Goal: Task Accomplishment & Management: Use online tool/utility

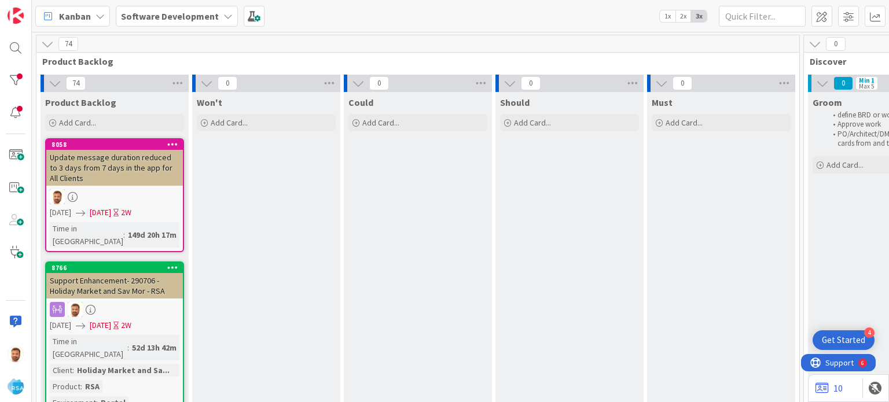
scroll to position [0, 3]
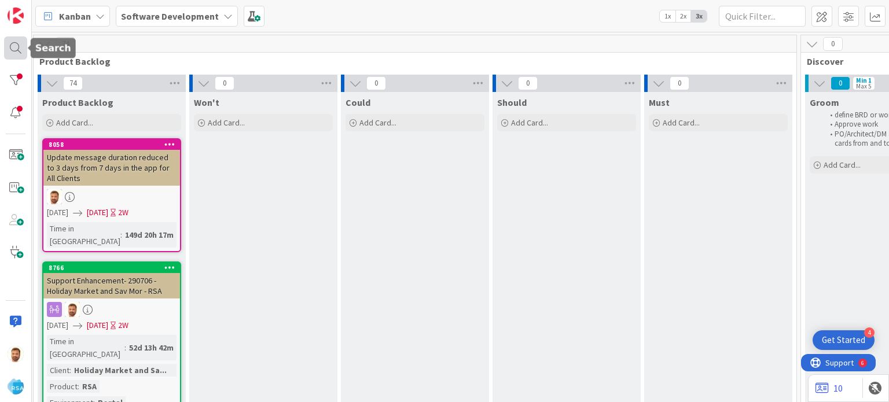
click at [20, 41] on div at bounding box center [15, 47] width 23 height 23
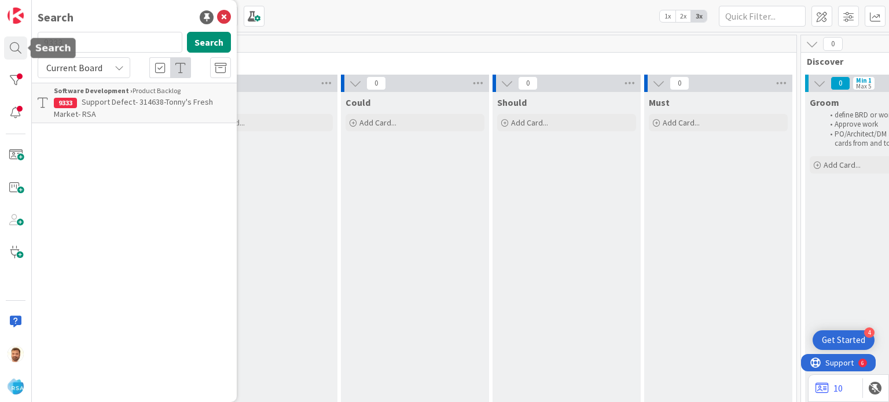
click at [88, 42] on input "9333" at bounding box center [110, 42] width 145 height 21
type input "9306"
click at [117, 111] on p "Support Enhancement- 313893- [PERSON_NAME] - RSA" at bounding box center [142, 108] width 177 height 24
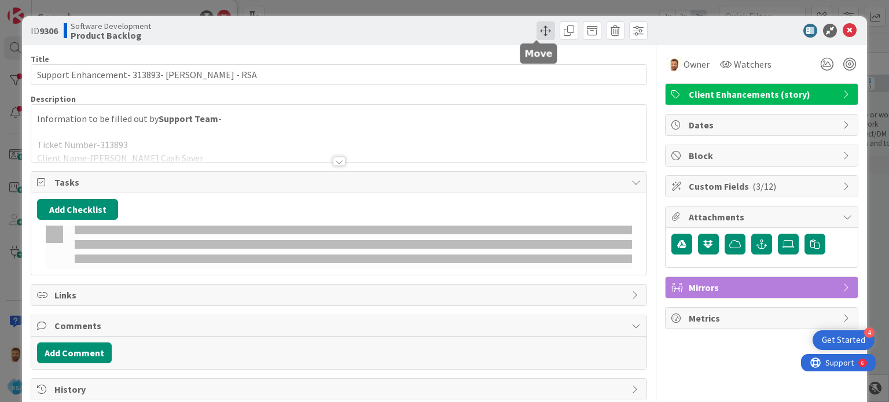
click at [536, 30] on span at bounding box center [545, 30] width 19 height 19
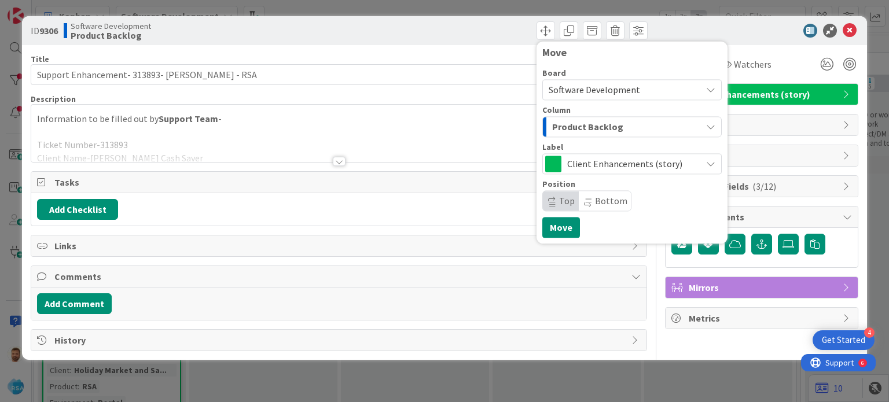
click at [559, 135] on div "Product Backlog" at bounding box center [625, 126] width 152 height 19
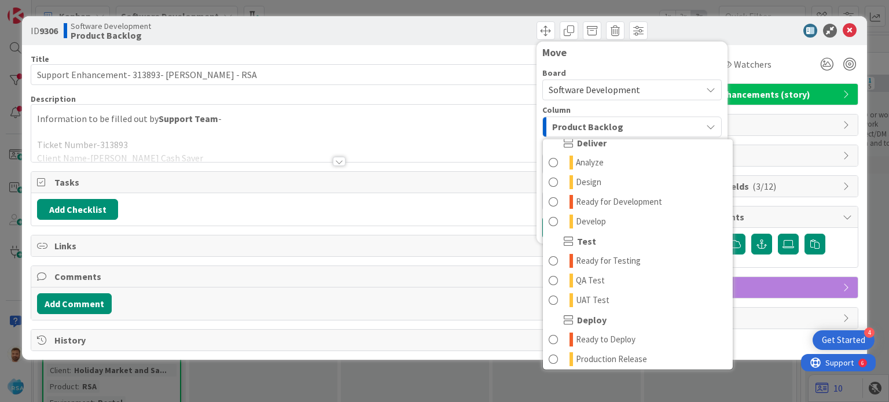
scroll to position [248, 0]
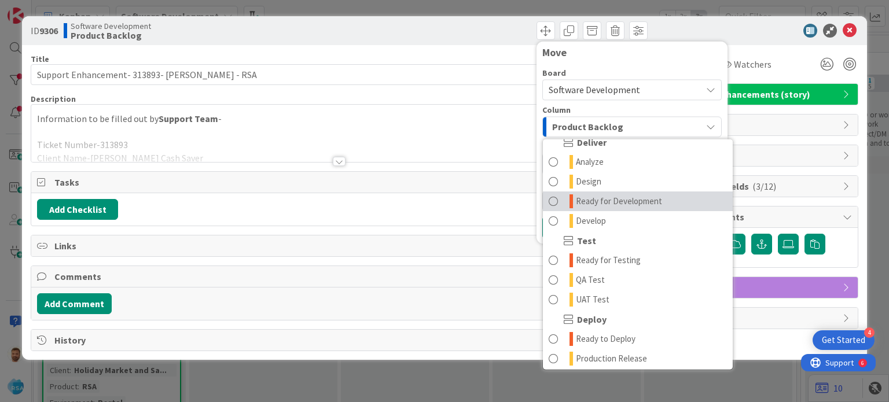
click at [591, 194] on span "Ready for Development" at bounding box center [619, 201] width 86 height 14
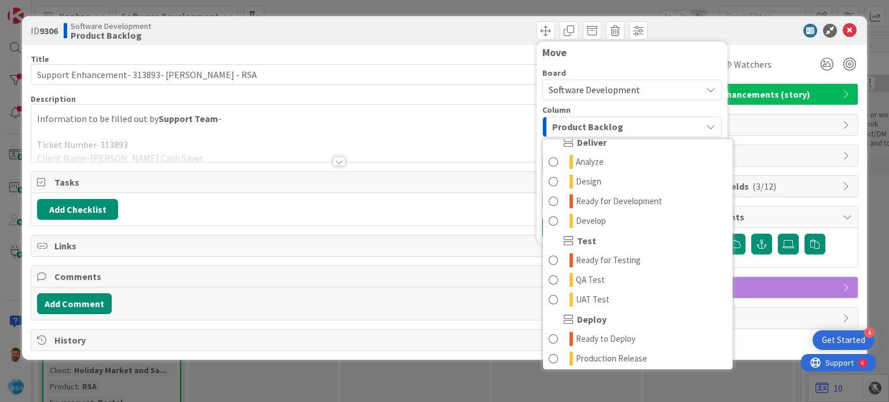
click at [591, 194] on span "Bottom" at bounding box center [605, 201] width 52 height 20
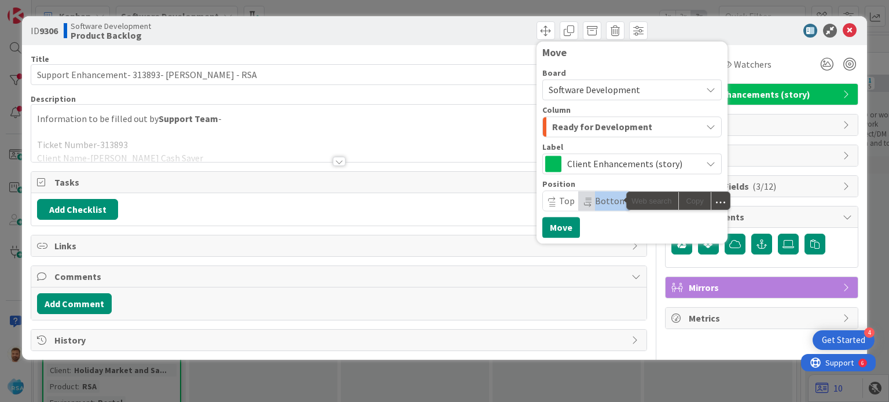
click at [591, 194] on span "Bottom" at bounding box center [605, 201] width 52 height 20
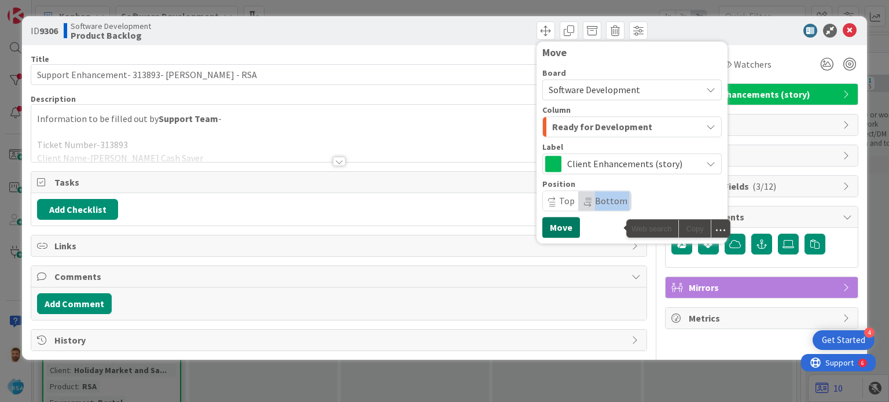
click at [562, 231] on button "Move" at bounding box center [561, 227] width 38 height 21
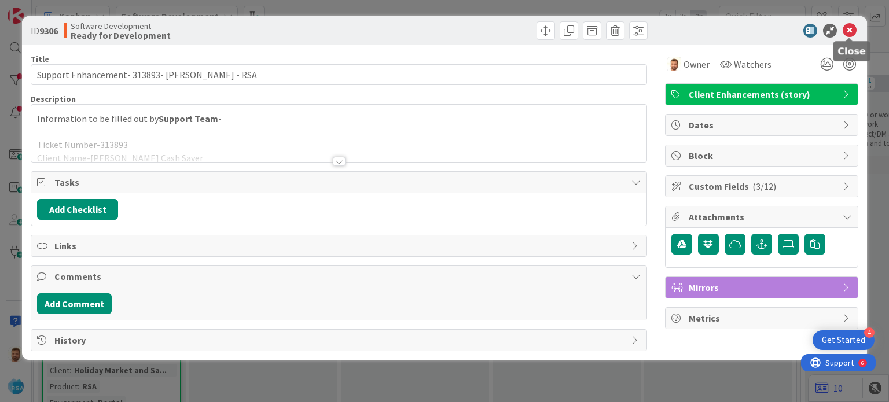
click at [847, 30] on icon at bounding box center [849, 31] width 14 height 14
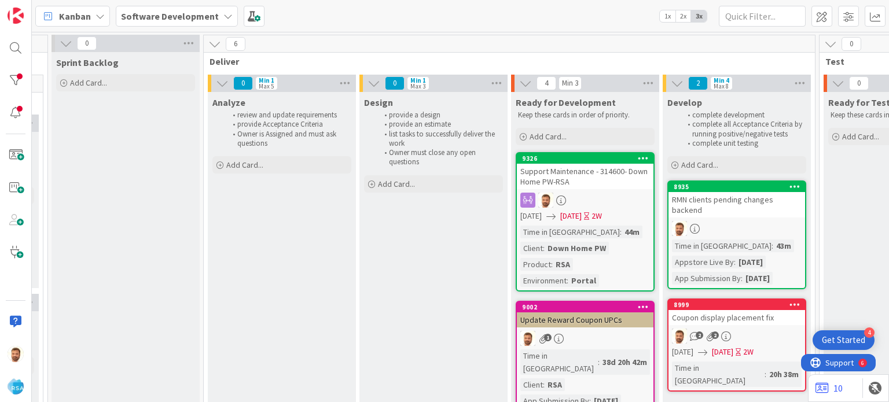
scroll to position [0, 1106]
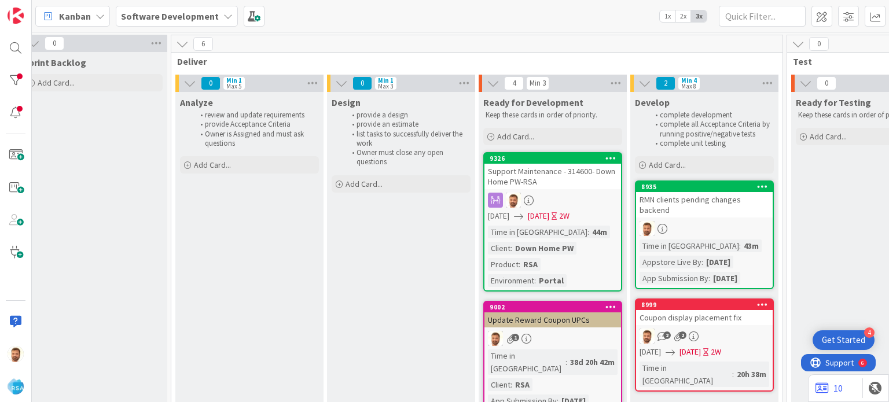
click at [543, 168] on div "Support Maintenance - 314600- Down Home PW-RSA" at bounding box center [552, 176] width 137 height 25
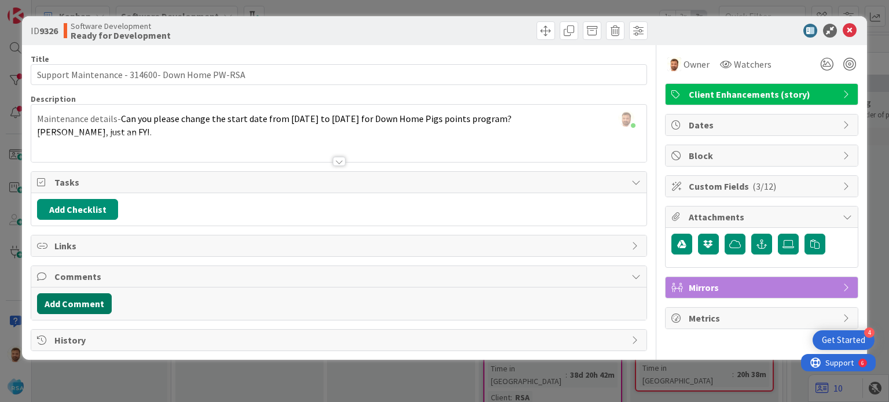
click at [109, 304] on button "Add Comment" at bounding box center [74, 303] width 75 height 21
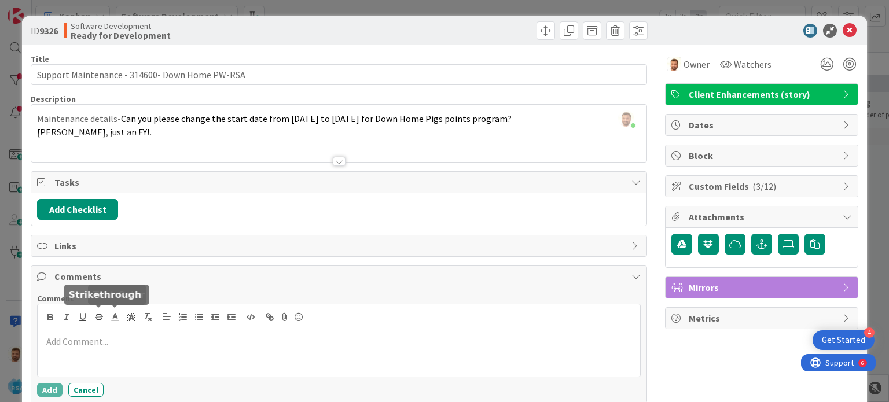
click at [102, 341] on p at bounding box center [338, 341] width 592 height 13
click at [51, 388] on button "Add" at bounding box center [49, 390] width 25 height 14
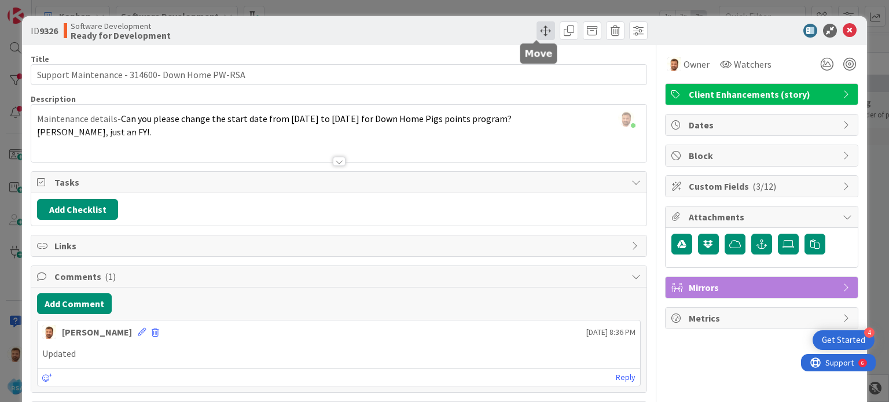
click at [536, 34] on span at bounding box center [545, 30] width 19 height 19
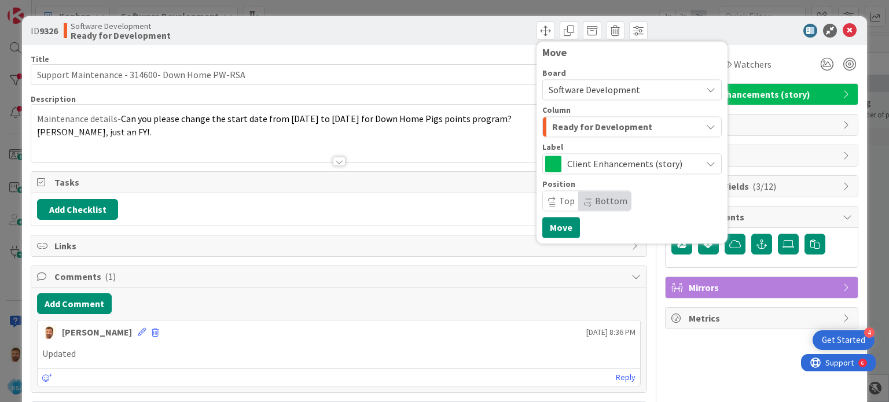
click at [564, 122] on span "Ready for Development" at bounding box center [602, 126] width 100 height 15
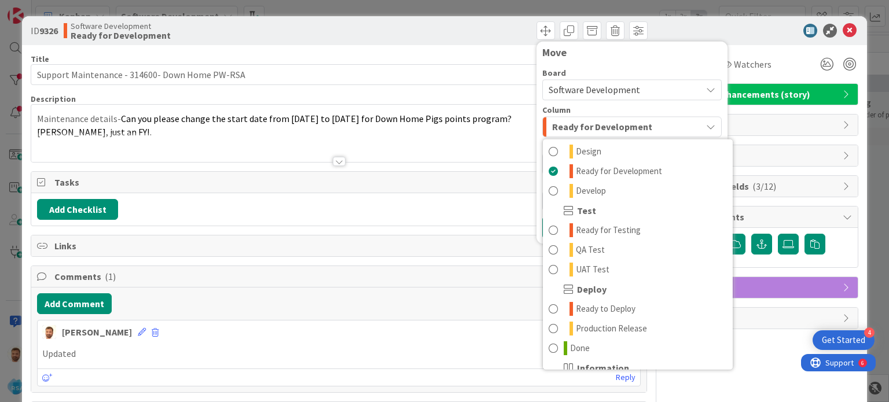
scroll to position [329, 0]
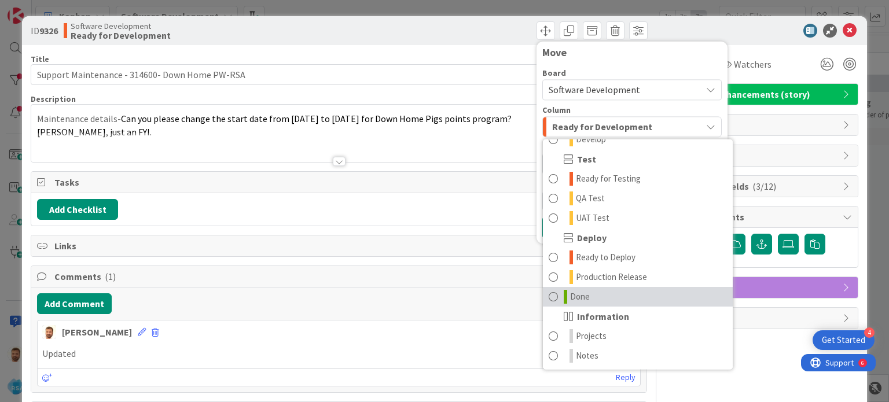
click at [589, 288] on link "Done" at bounding box center [638, 297] width 190 height 20
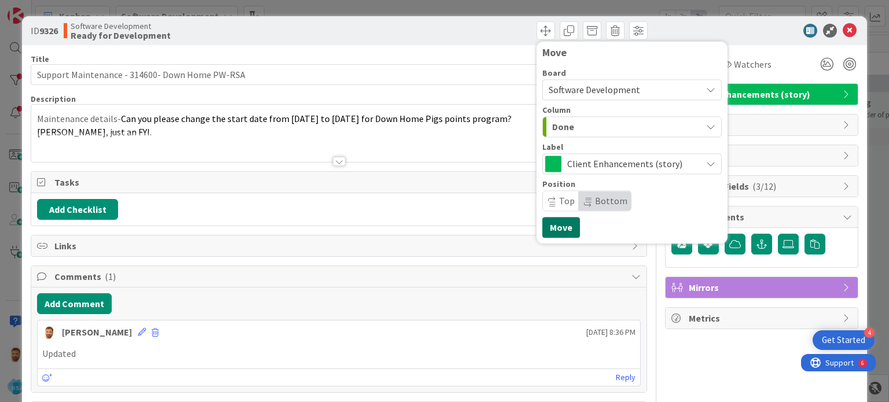
click at [560, 224] on button "Move" at bounding box center [561, 227] width 38 height 21
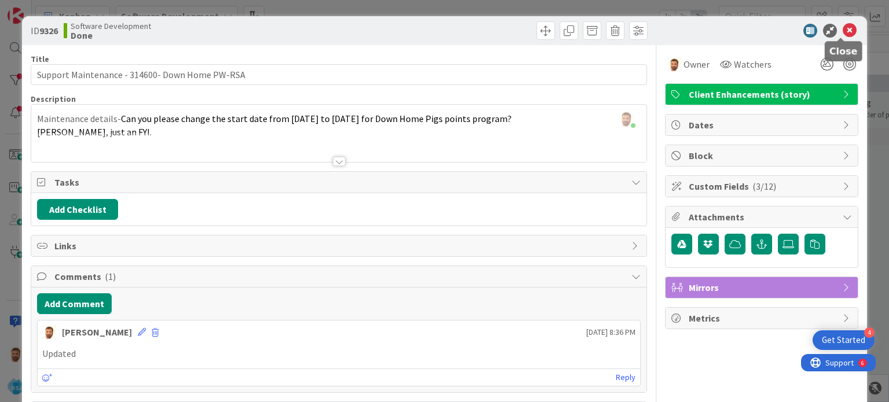
click at [842, 34] on icon at bounding box center [849, 31] width 14 height 14
click at [536, 35] on span at bounding box center [545, 30] width 19 height 19
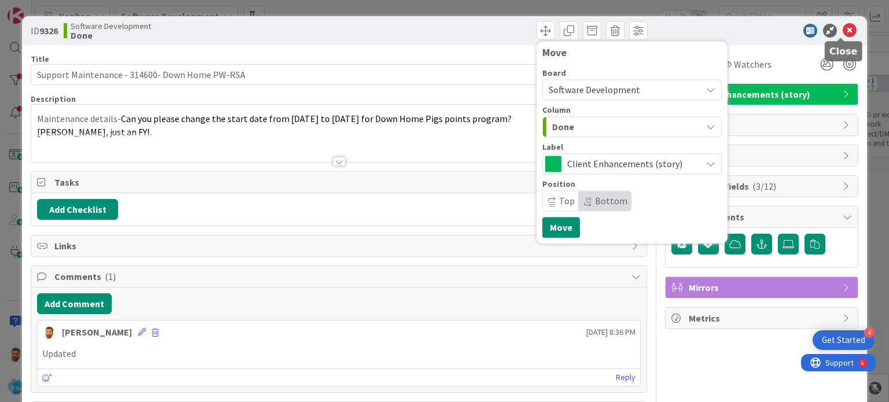
click at [842, 30] on icon at bounding box center [849, 31] width 14 height 14
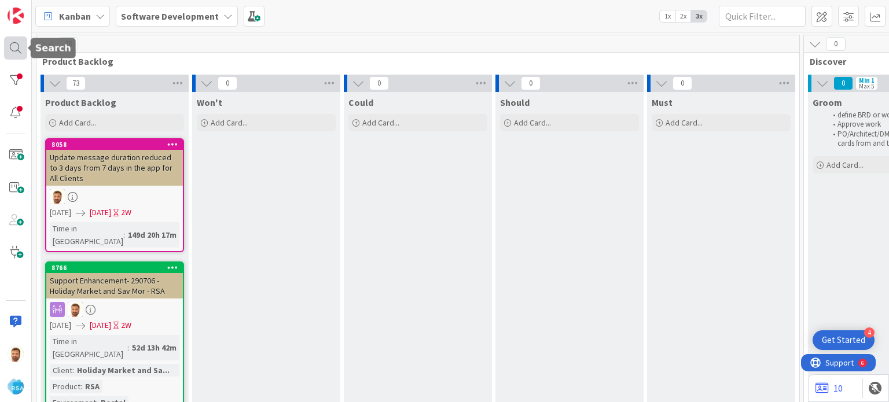
click at [21, 43] on div at bounding box center [15, 47] width 23 height 23
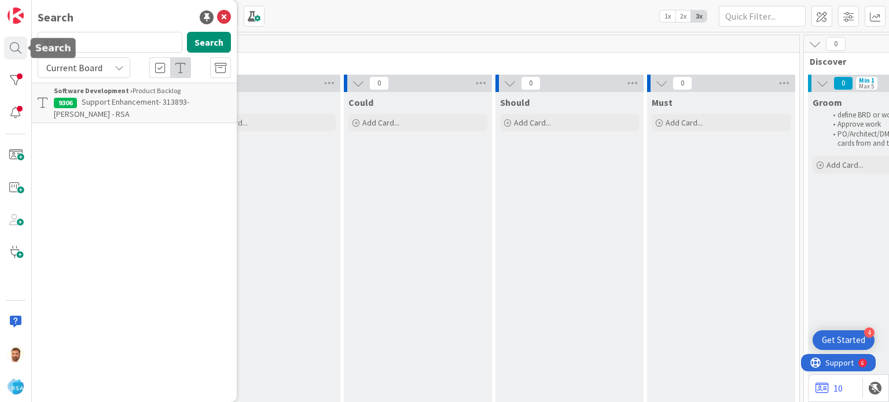
click at [82, 47] on input "9306" at bounding box center [110, 42] width 145 height 21
click at [111, 95] on div "Software Development › Product Backlog" at bounding box center [142, 91] width 177 height 10
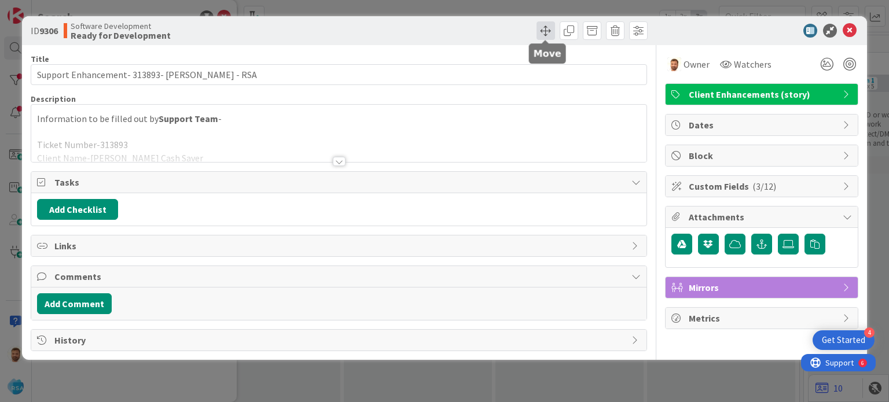
click at [539, 39] on span at bounding box center [545, 30] width 19 height 19
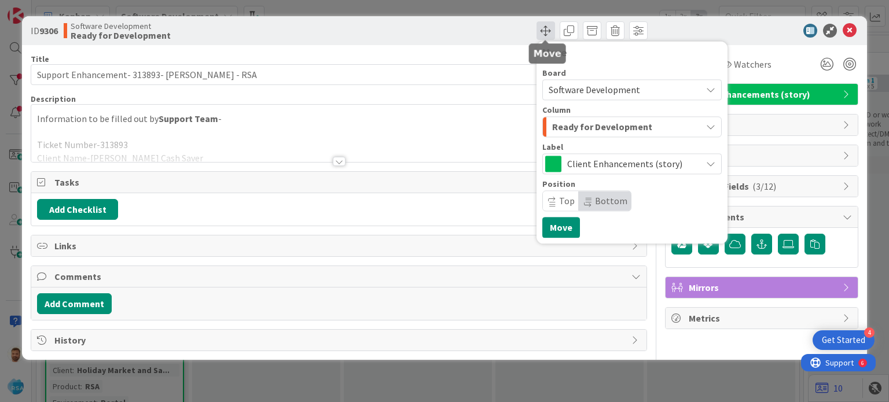
click at [539, 39] on span at bounding box center [545, 30] width 19 height 19
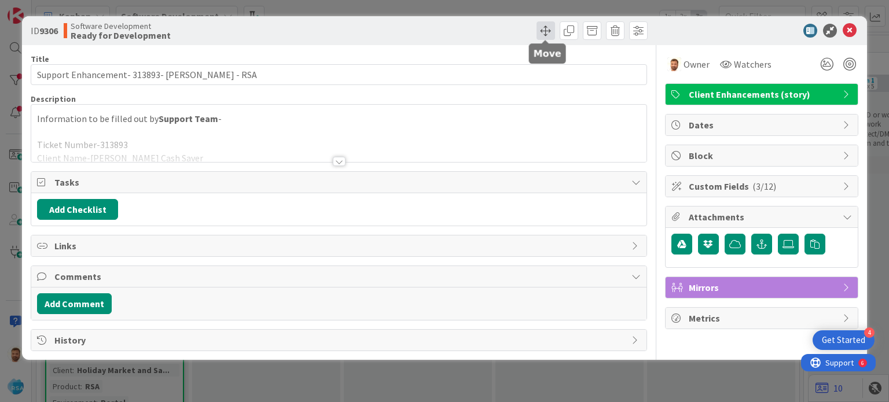
click at [539, 39] on span at bounding box center [545, 30] width 19 height 19
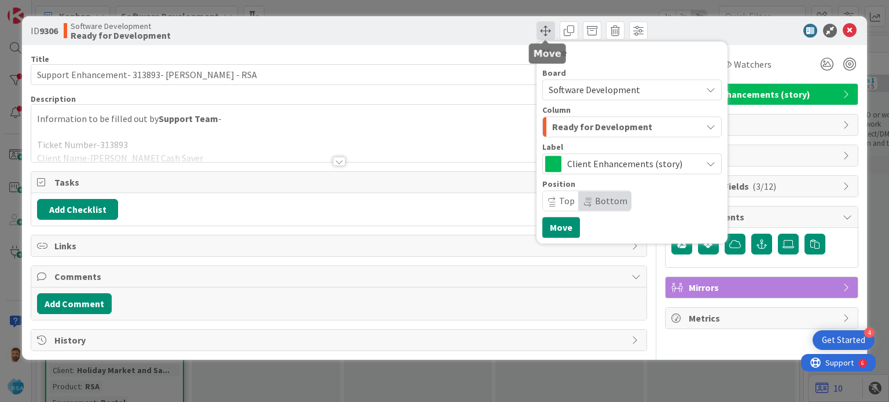
click at [539, 39] on span at bounding box center [545, 30] width 19 height 19
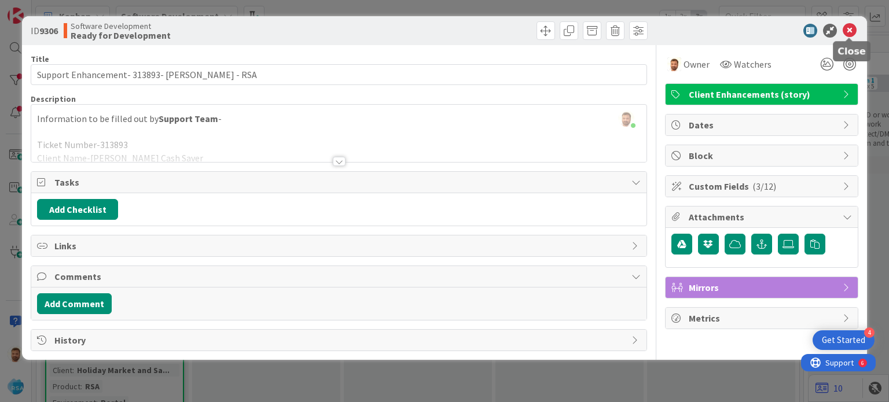
click at [848, 30] on icon at bounding box center [849, 31] width 14 height 14
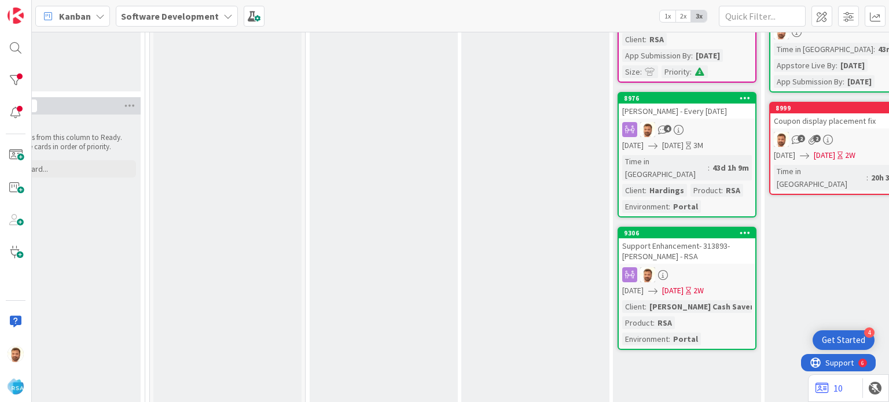
click at [679, 238] on div "Support Enhancement- 313893- [PERSON_NAME] - RSA" at bounding box center [686, 250] width 137 height 25
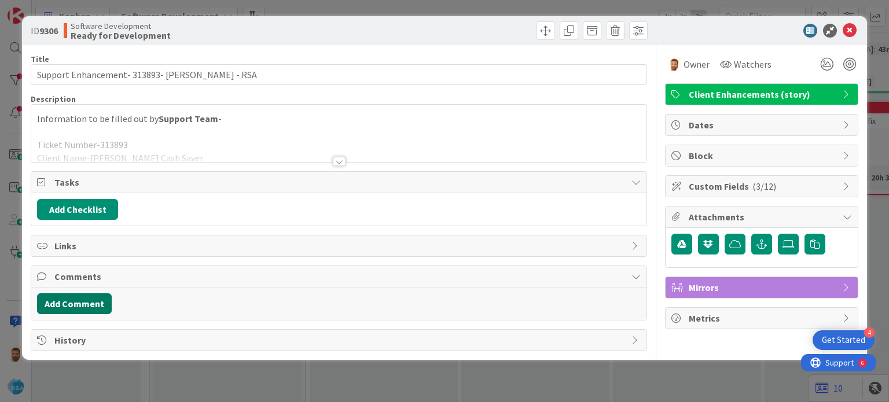
click at [101, 309] on button "Add Comment" at bounding box center [74, 303] width 75 height 21
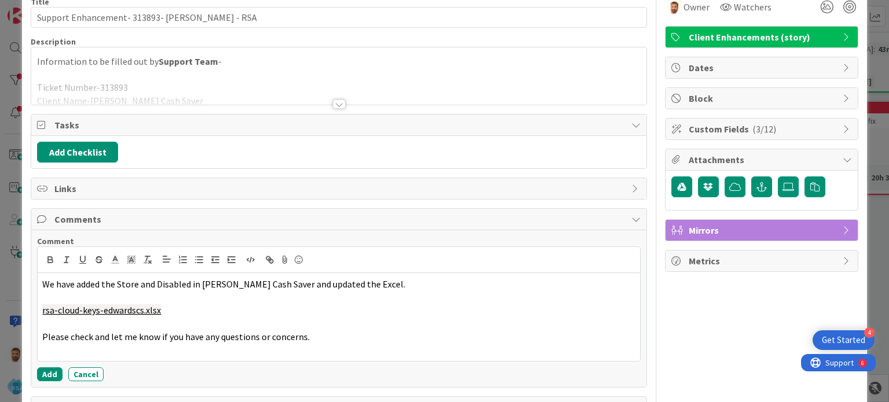
scroll to position [59, 0]
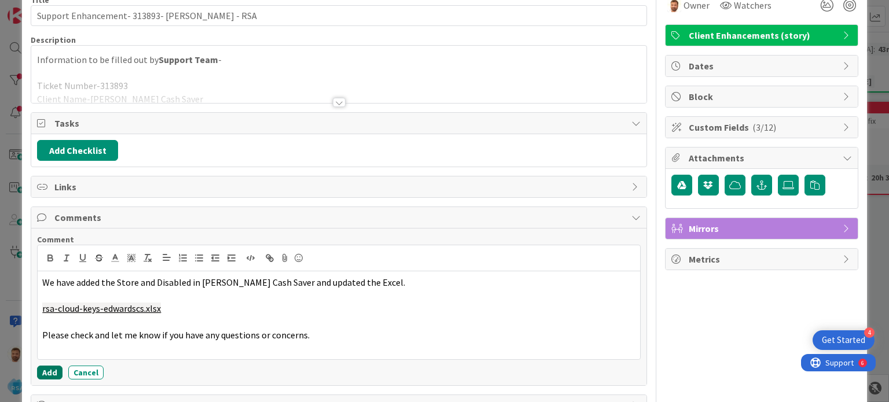
click at [53, 370] on button "Add" at bounding box center [49, 373] width 25 height 14
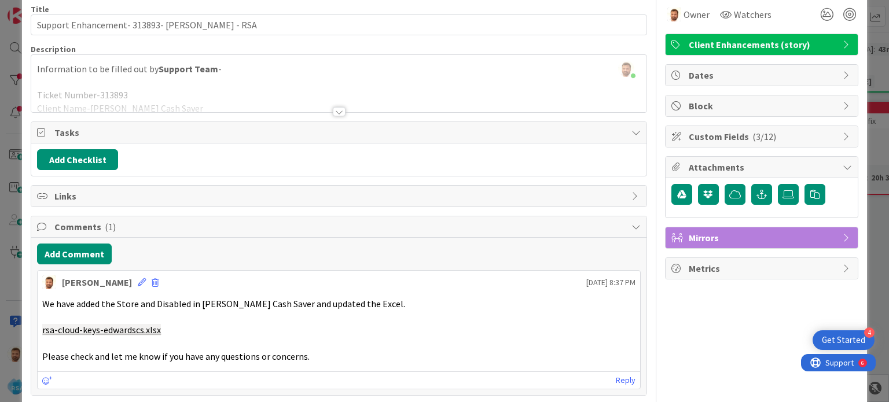
scroll to position [50, 0]
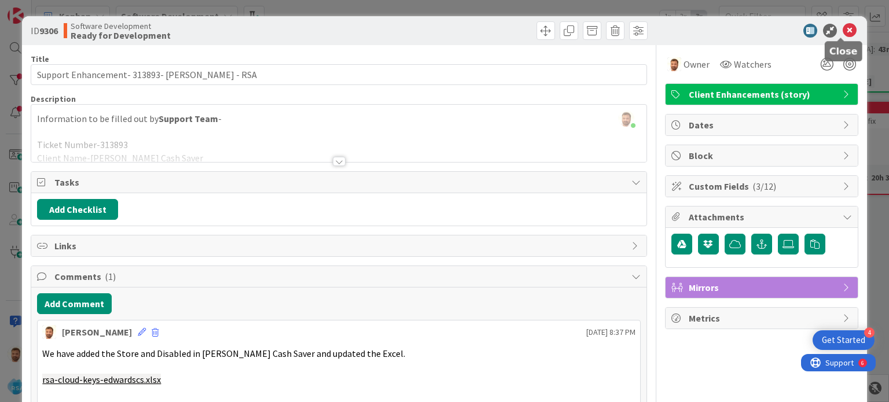
click at [842, 32] on icon at bounding box center [849, 31] width 14 height 14
